Goal: Task Accomplishment & Management: Use online tool/utility

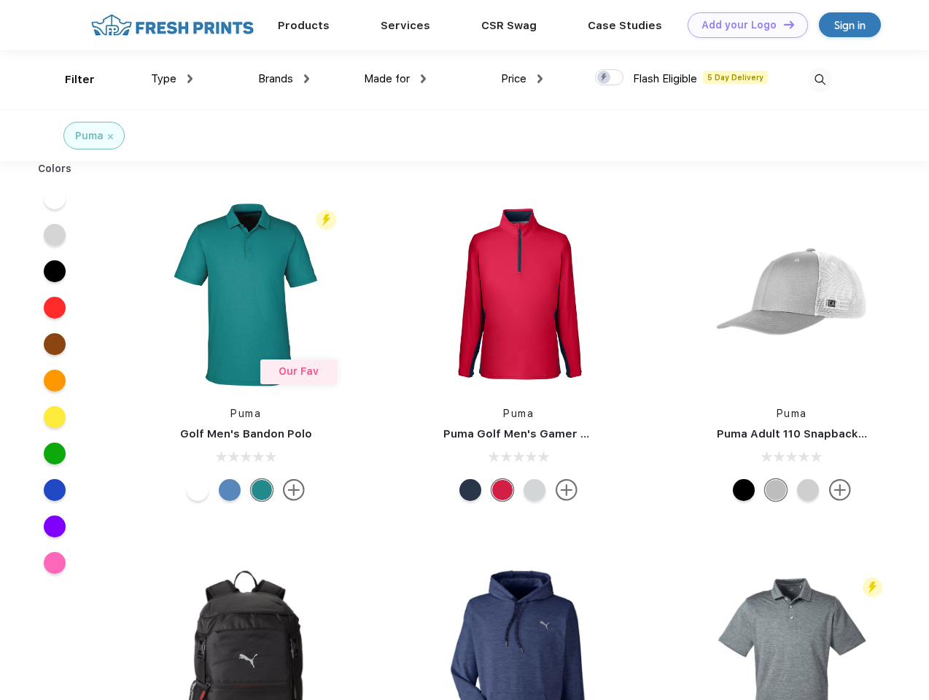
scroll to position [1, 0]
click at [742, 25] on link "Add your Logo Design Tool" at bounding box center [748, 25] width 120 height 26
click at [0, 0] on div "Design Tool" at bounding box center [0, 0] width 0 height 0
click at [783, 24] on link "Add your Logo Design Tool" at bounding box center [748, 25] width 120 height 26
click at [70, 79] on div "Filter" at bounding box center [80, 79] width 30 height 17
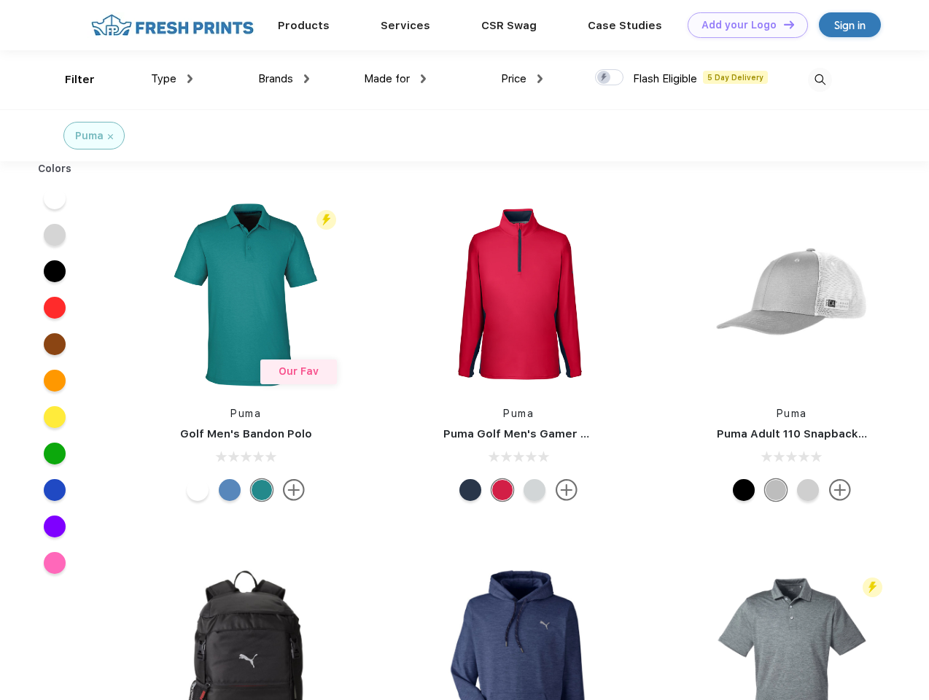
click at [172, 79] on span "Type" at bounding box center [164, 78] width 26 height 13
click at [284, 79] on span "Brands" at bounding box center [275, 78] width 35 height 13
click at [395, 79] on span "Made for" at bounding box center [387, 78] width 46 height 13
click at [522, 79] on span "Price" at bounding box center [514, 78] width 26 height 13
click at [610, 78] on div at bounding box center [609, 77] width 28 height 16
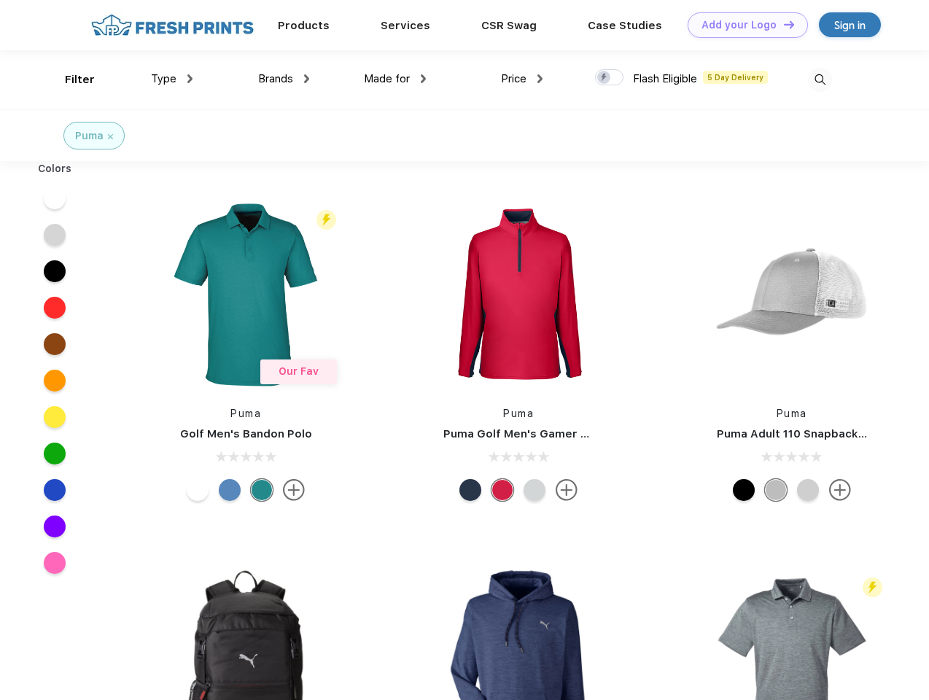
click at [605, 78] on input "checkbox" at bounding box center [599, 73] width 9 height 9
click at [820, 79] on img at bounding box center [820, 80] width 24 height 24
